Goal: Transaction & Acquisition: Purchase product/service

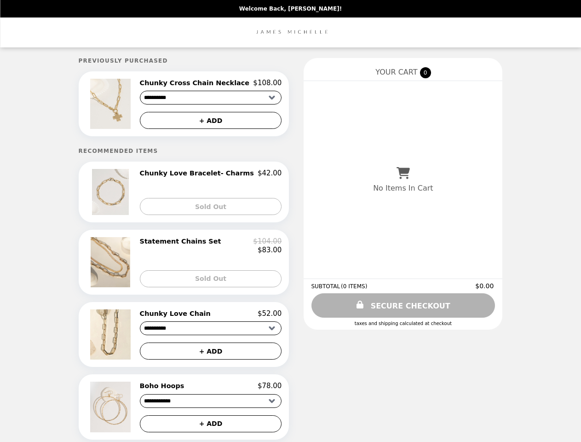
select select "**********"
click at [126, 105] on img at bounding box center [111, 104] width 42 height 50
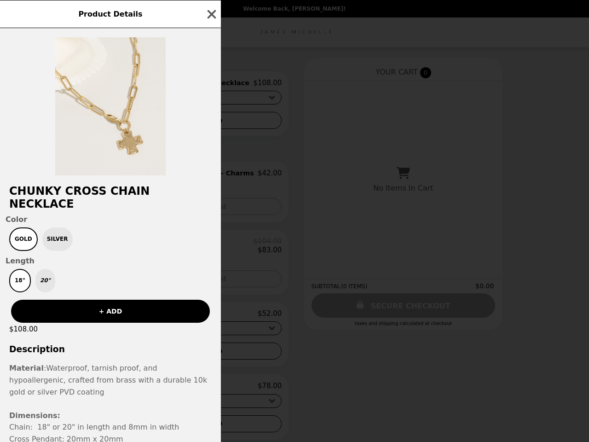
click at [211, 84] on div "Product Details Chunky Cross Chain Necklace Color Gold Silver Length 18" 20" + …" at bounding box center [294, 221] width 589 height 442
click at [211, 122] on div at bounding box center [110, 101] width 221 height 147
click at [126, 195] on h2 "Chunky Cross Chain Necklace" at bounding box center [110, 197] width 221 height 26
click at [211, 176] on div "Chunky Cross Chain Necklace Color Gold Silver Length 18" 20" + ADD $108.00 Desc…" at bounding box center [110, 234] width 221 height 413
click at [211, 209] on div "Product Details Chunky Cross Chain Necklace Color Gold Silver Length 18" 20" + …" at bounding box center [294, 221] width 589 height 442
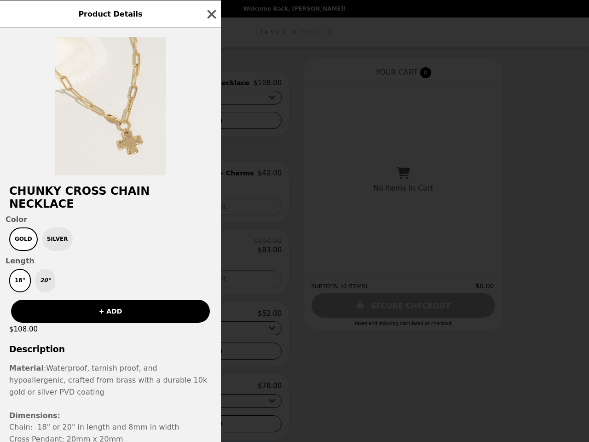
click at [126, 266] on div "Product Details Chunky Cross Chain Necklace Color Gold Silver Length 18" 20" + …" at bounding box center [294, 221] width 589 height 442
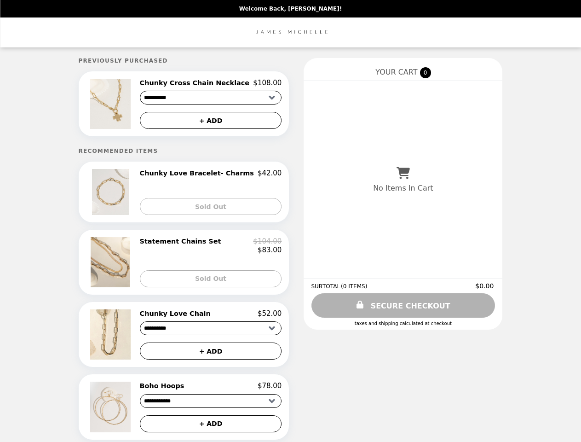
click at [211, 249] on div "$83.00" at bounding box center [211, 250] width 142 height 8
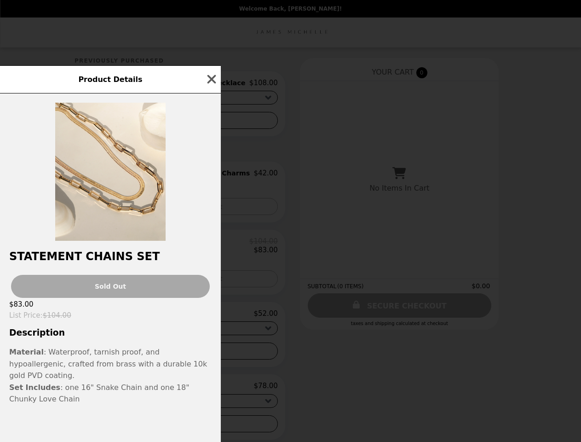
click at [211, 283] on div "Product Details Statement Chains Set Sold Out $83.00 List Price : $104.00 Descr…" at bounding box center [290, 221] width 581 height 442
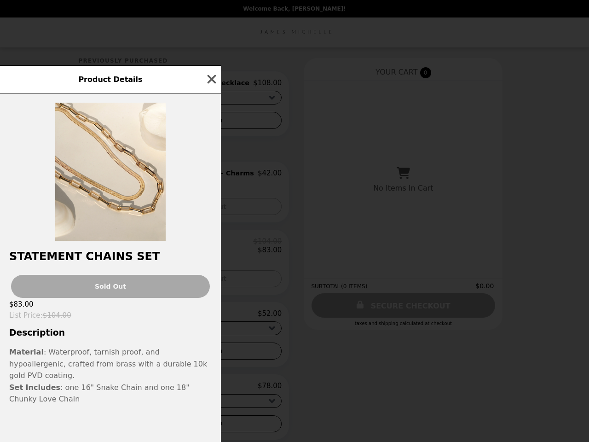
click at [126, 337] on h3 "Description" at bounding box center [110, 332] width 221 height 10
